Goal: Navigation & Orientation: Find specific page/section

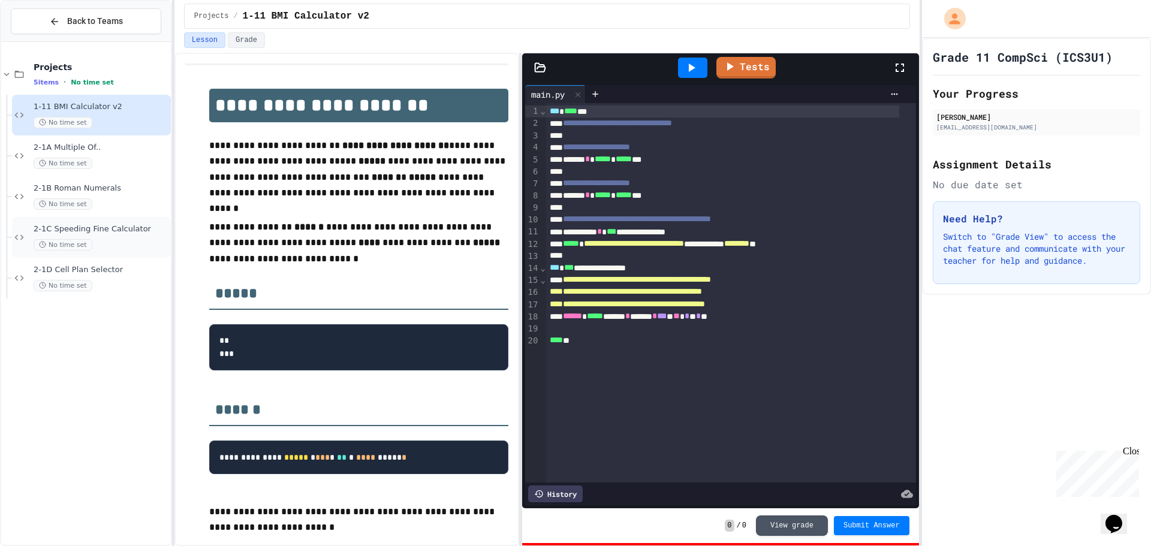
click at [131, 235] on div "2-1C Speeding Fine Calculator No time set" at bounding box center [101, 237] width 135 height 26
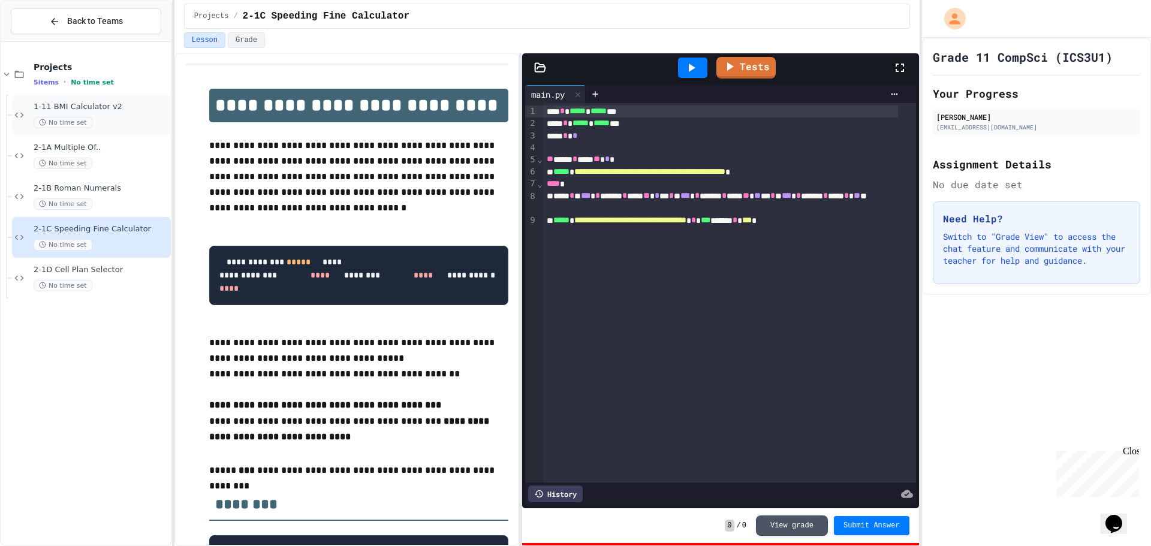
click at [119, 113] on div "1-11 BMI Calculator v2 No time set" at bounding box center [101, 115] width 135 height 26
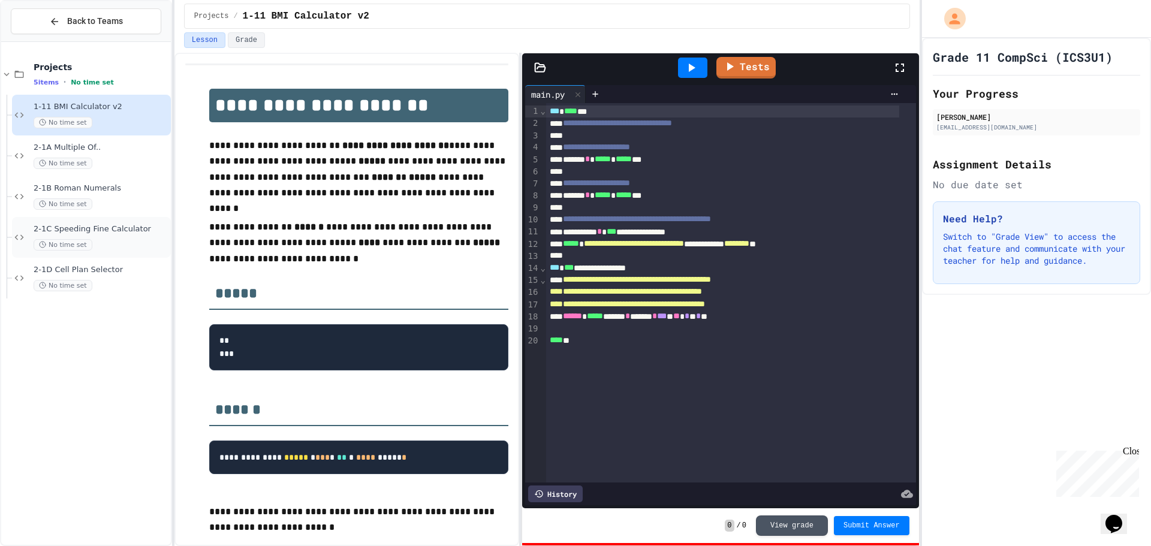
click at [117, 222] on div "2-1C Speeding Fine Calculator No time set" at bounding box center [91, 237] width 159 height 41
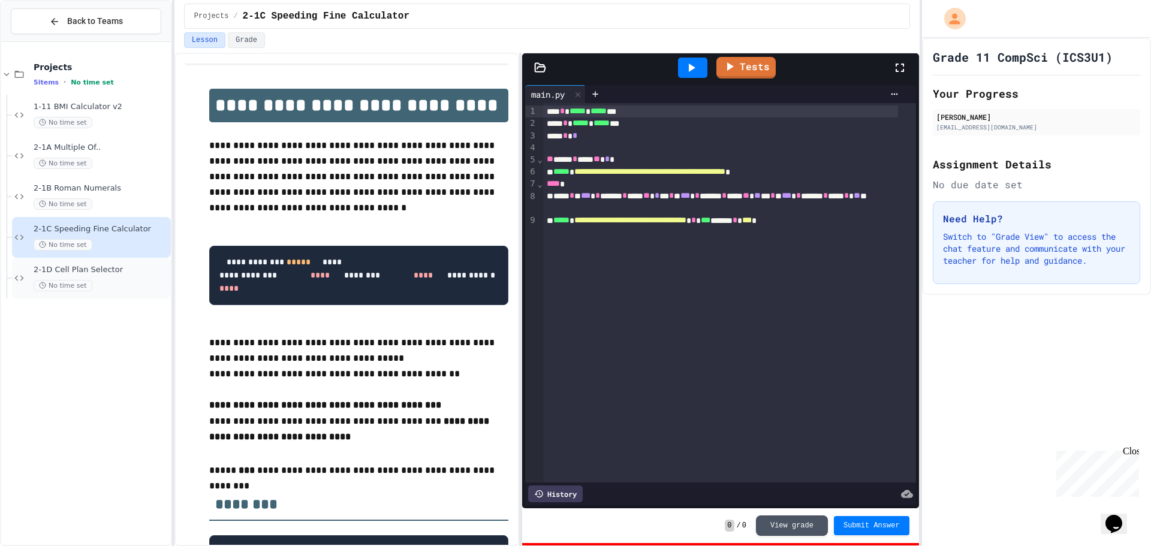
click at [135, 274] on span "2-1D Cell Plan Selector" at bounding box center [101, 270] width 135 height 10
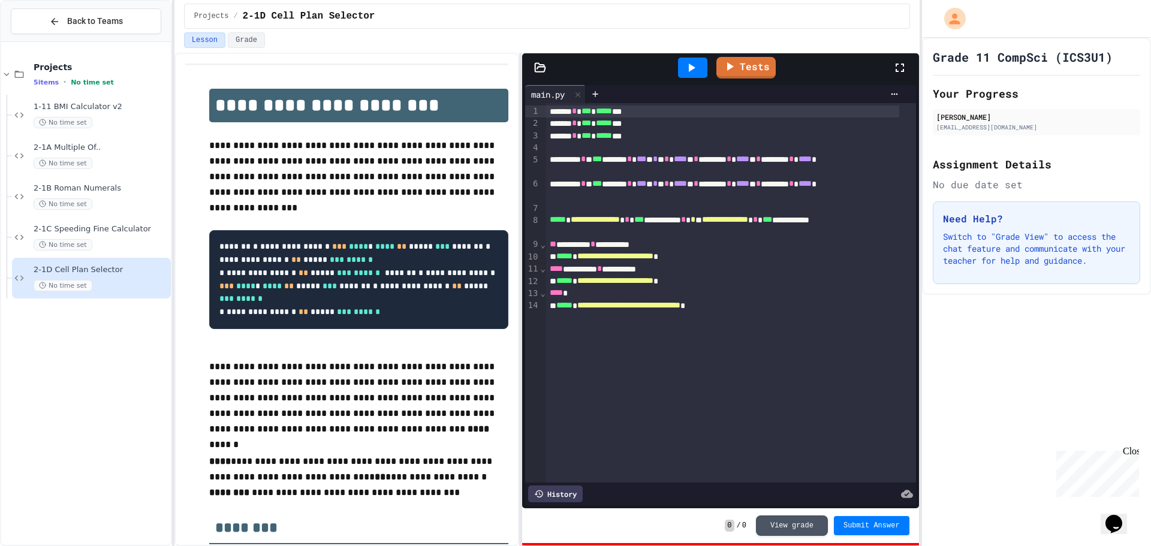
click at [104, 434] on div "Projects 5 items • No time set 1-11 BMI Calculator v2 No time set 2-1A Multiple…" at bounding box center [86, 293] width 170 height 493
drag, startPoint x: 98, startPoint y: 407, endPoint x: 108, endPoint y: 413, distance: 11.3
click at [107, 412] on div "Projects 5 items • No time set 1-11 BMI Calculator v2 No time set 2-1A Multiple…" at bounding box center [86, 293] width 170 height 493
